Goal: Task Accomplishment & Management: Manage account settings

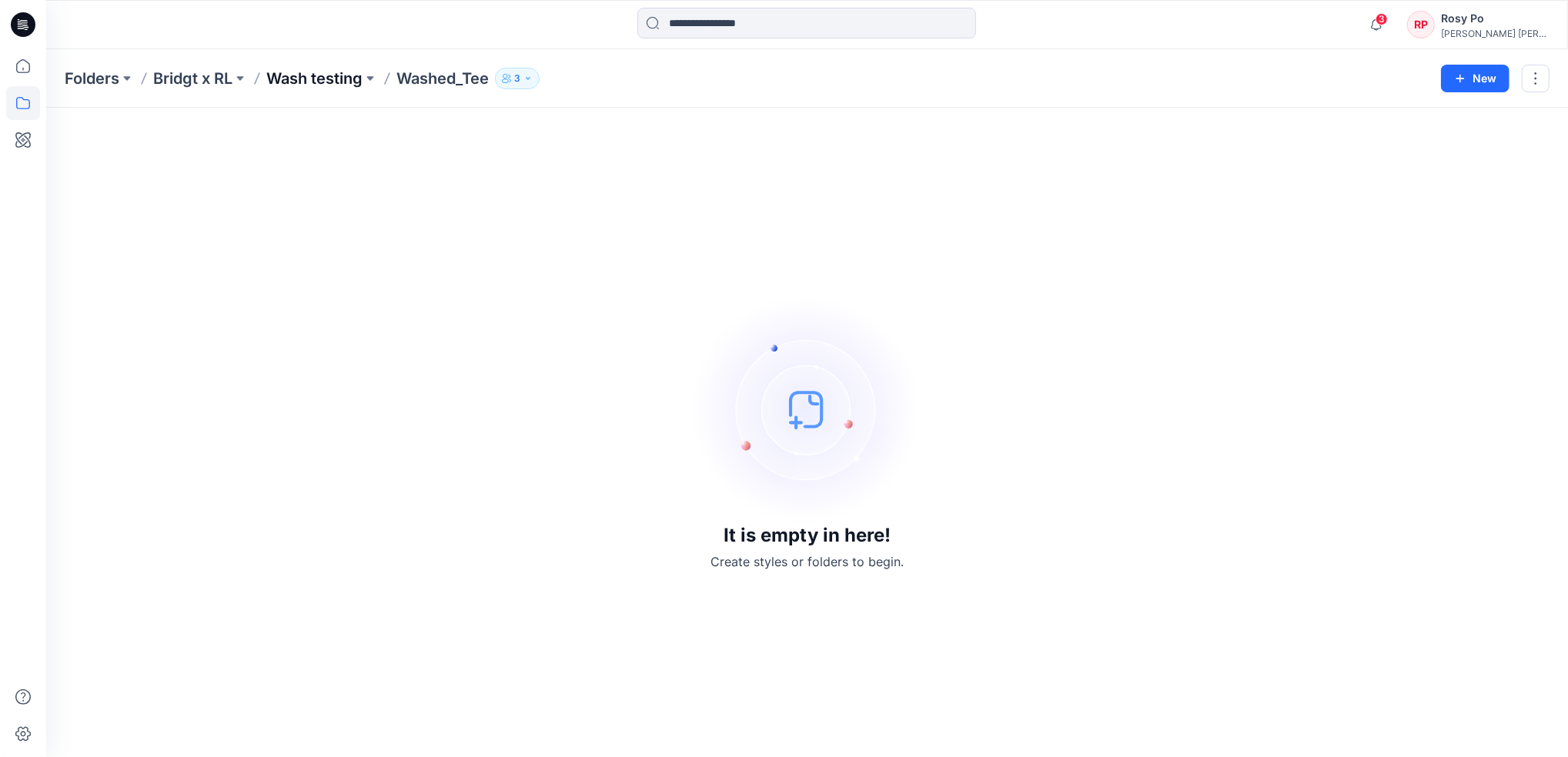
click at [350, 70] on p "Wash testing" at bounding box center [314, 78] width 96 height 21
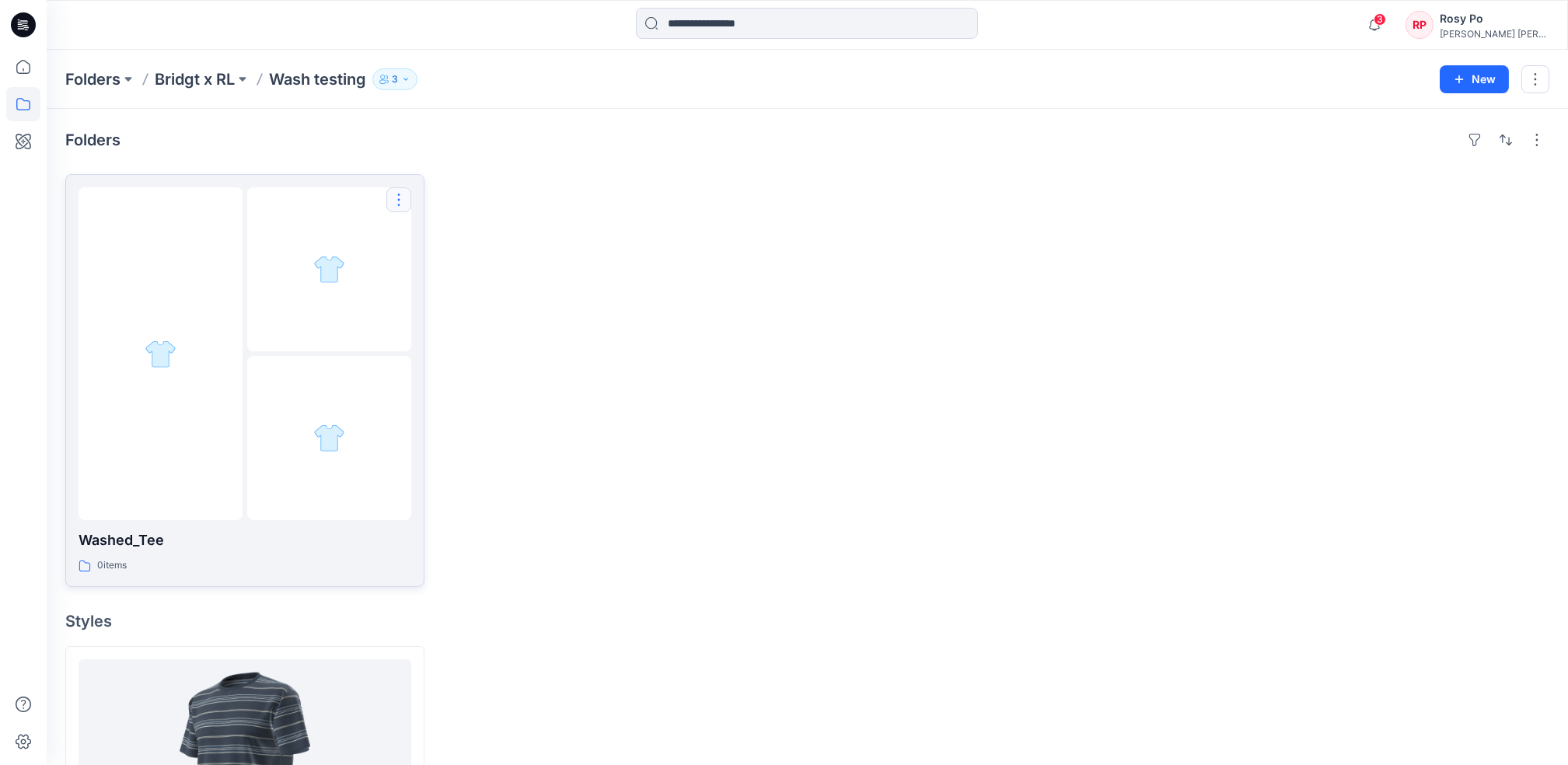
click at [397, 196] on button "button" at bounding box center [399, 199] width 25 height 25
click at [500, 297] on button "[PERSON_NAME]" at bounding box center [473, 300] width 168 height 29
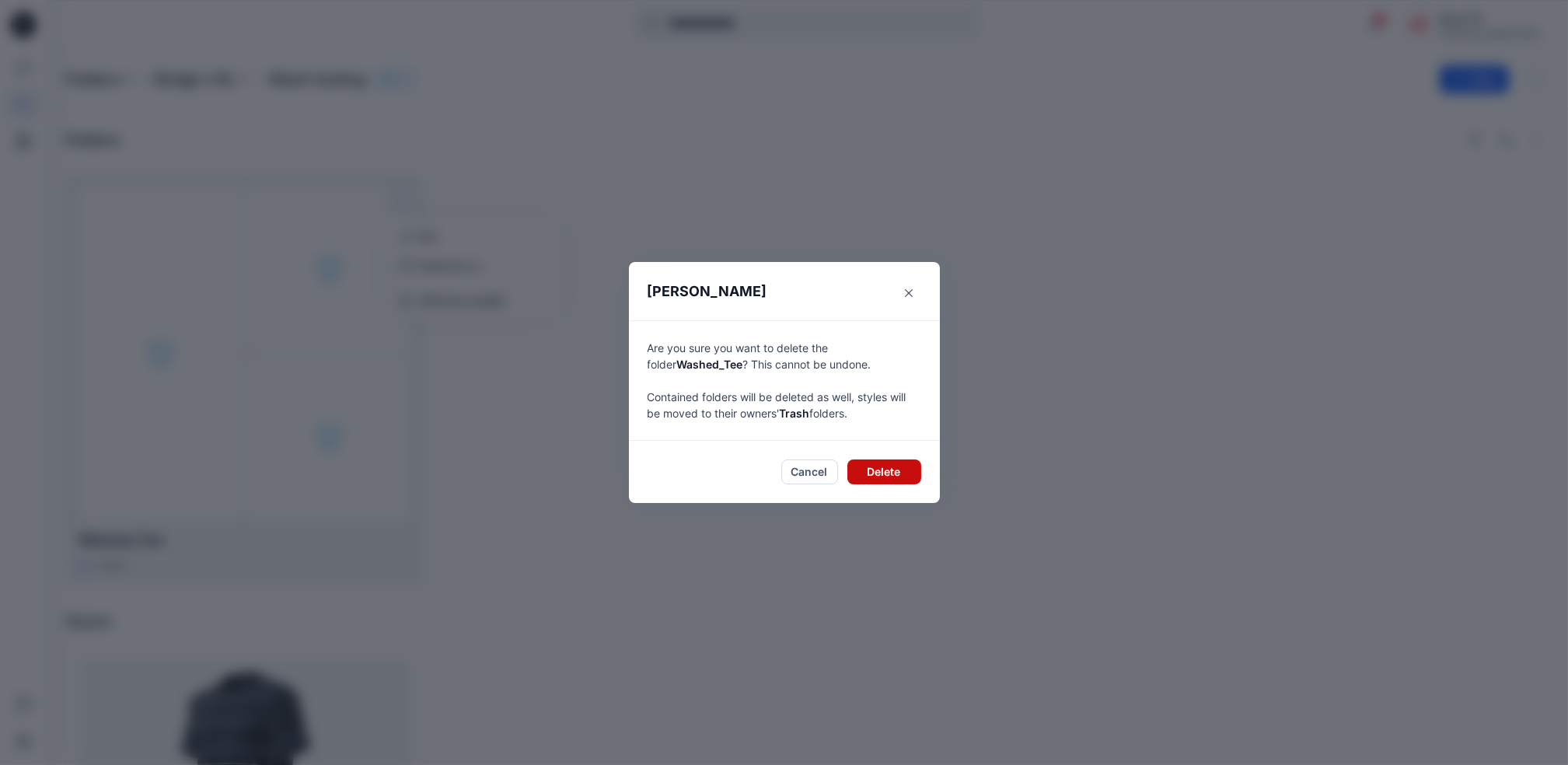
click at [870, 466] on button "Delete" at bounding box center [885, 472] width 74 height 25
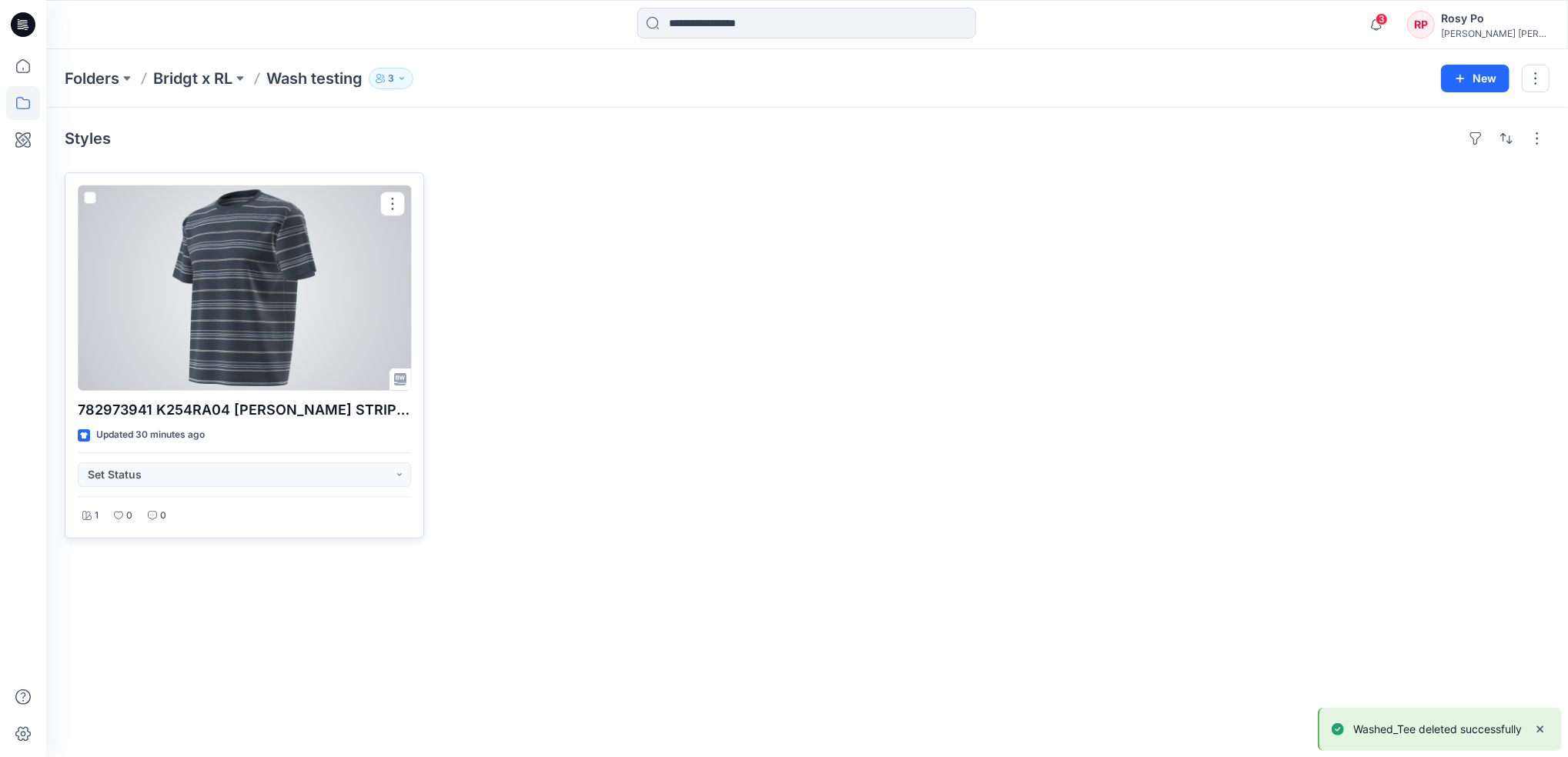
click at [246, 296] on div at bounding box center [244, 287] width 333 height 205
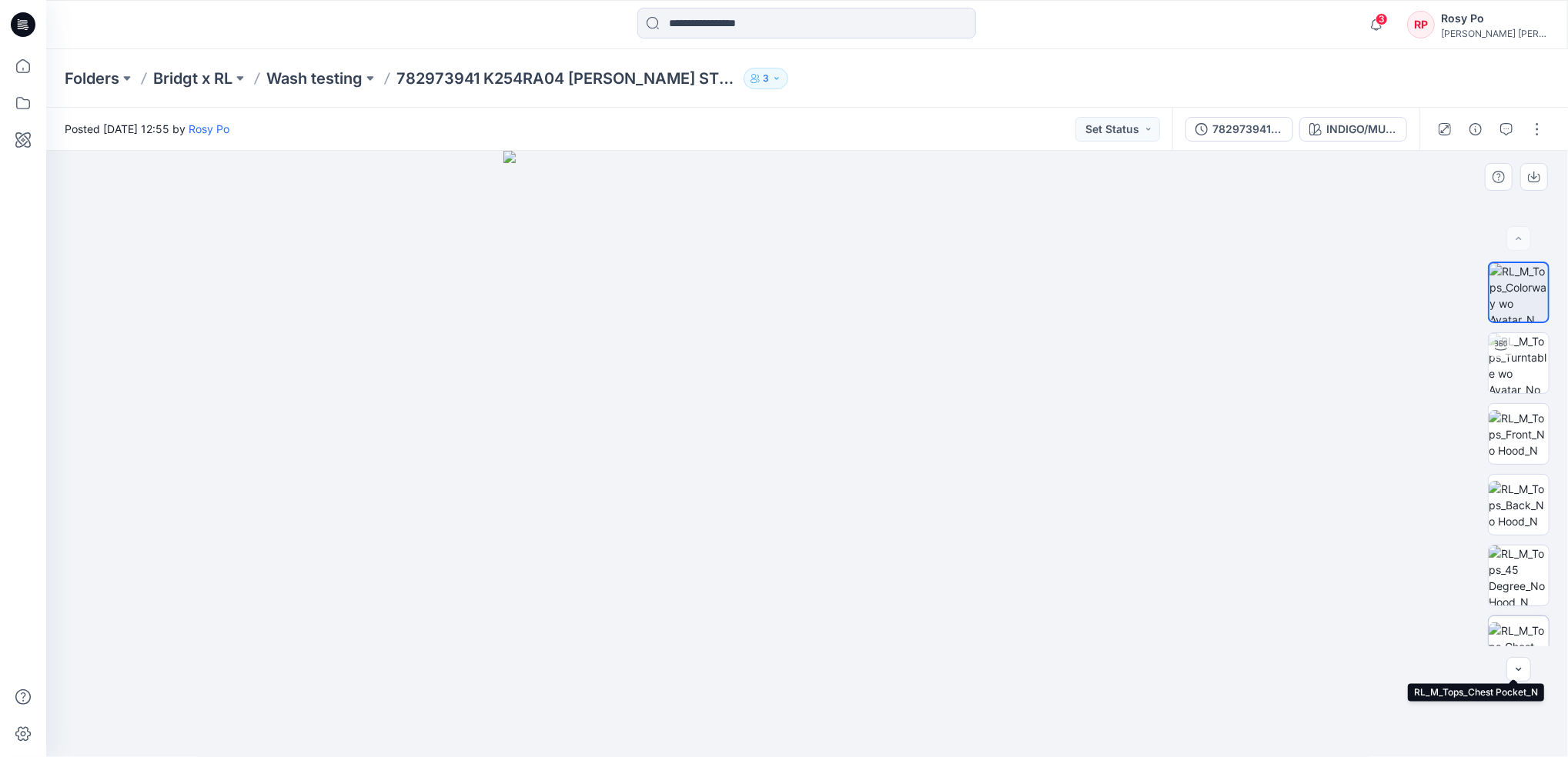
click at [1500, 630] on img at bounding box center [1518, 646] width 60 height 49
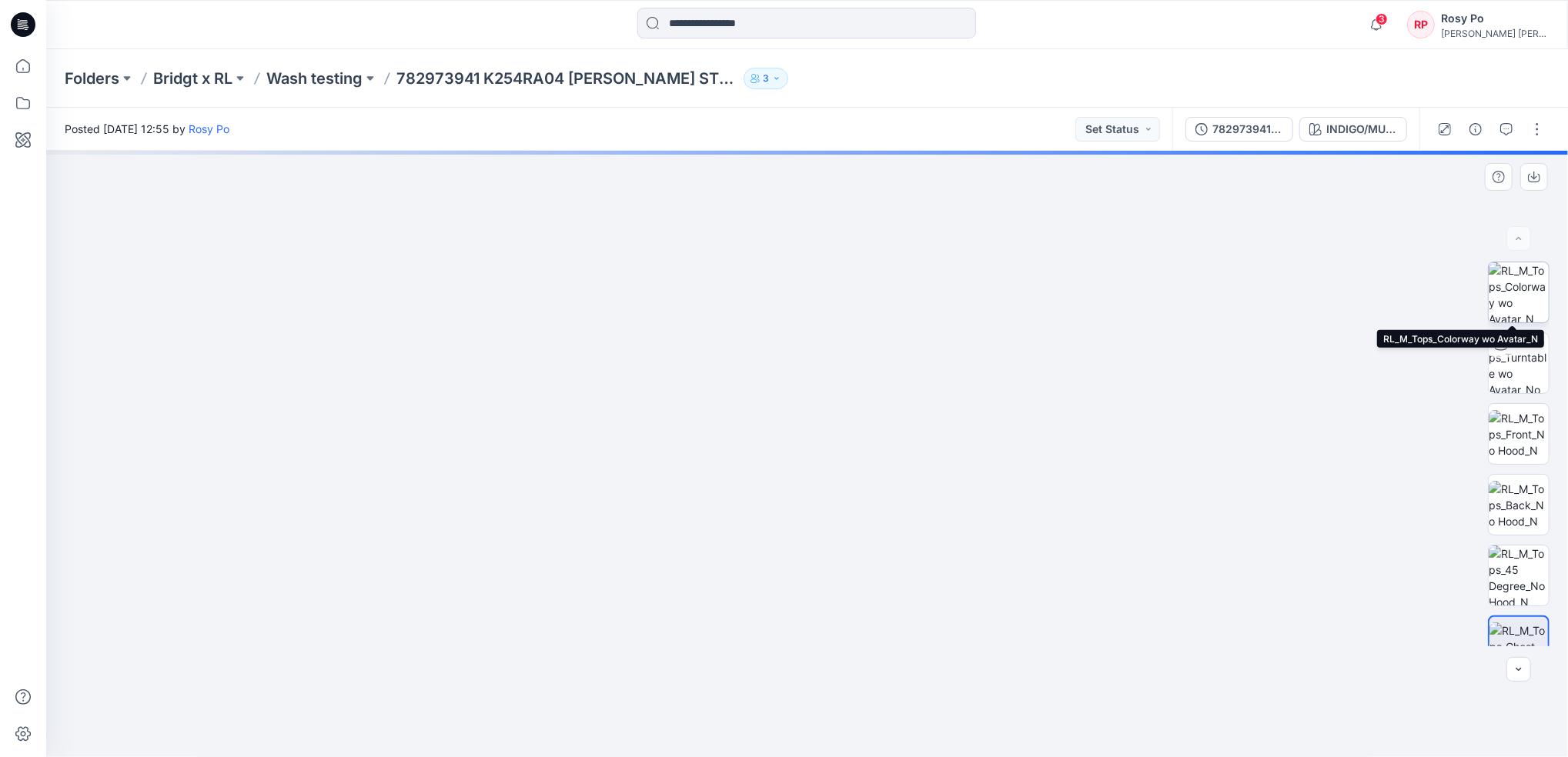
click at [1509, 303] on img at bounding box center [1518, 292] width 60 height 60
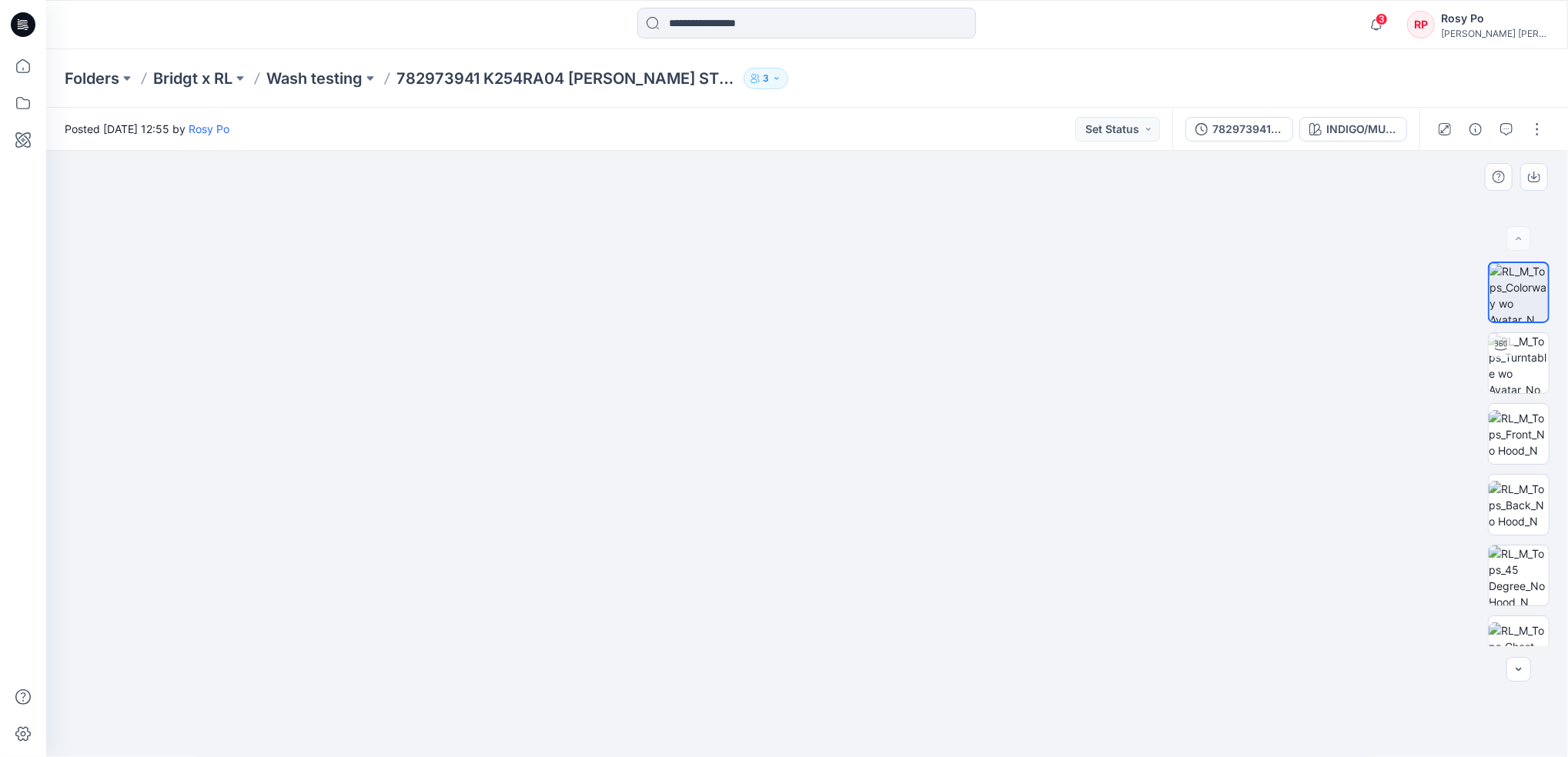
drag, startPoint x: 864, startPoint y: 217, endPoint x: 898, endPoint y: 598, distance: 382.5
drag, startPoint x: 865, startPoint y: 346, endPoint x: 863, endPoint y: 581, distance: 235.0
click at [863, 586] on img at bounding box center [869, 126] width 3353 height 1266
